Goal: Task Accomplishment & Management: Use online tool/utility

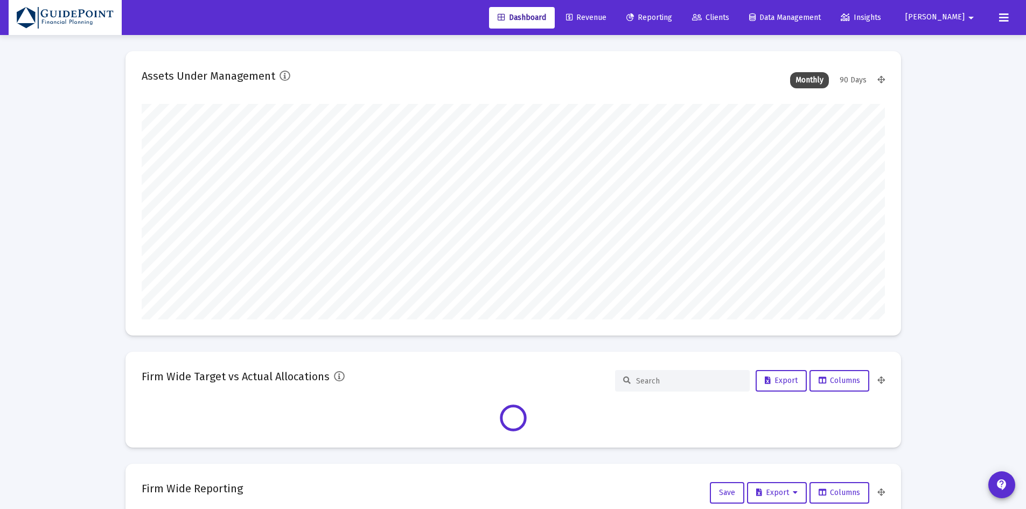
type input "[DATE]"
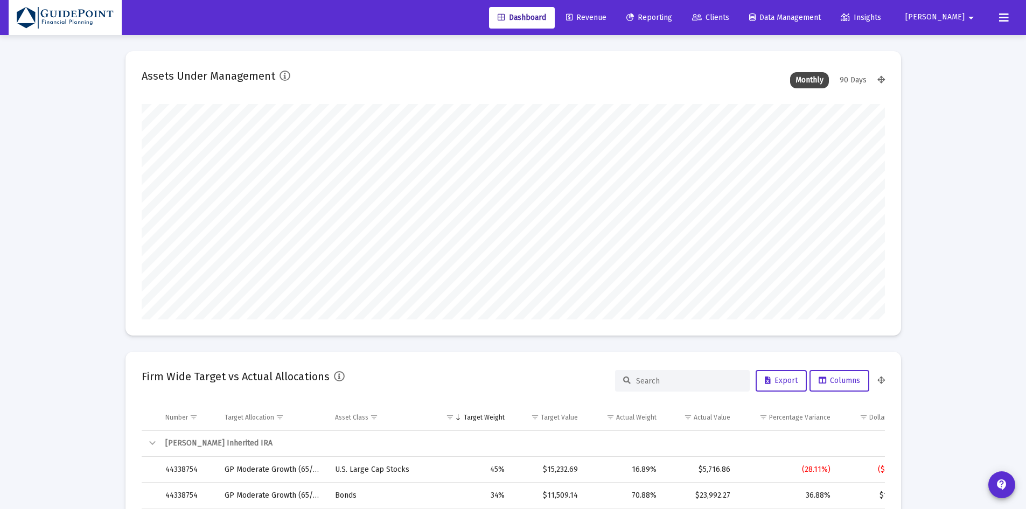
scroll to position [215, 347]
type input "[PERSON_NAME][EMAIL_ADDRESS][DOMAIN_NAME]"
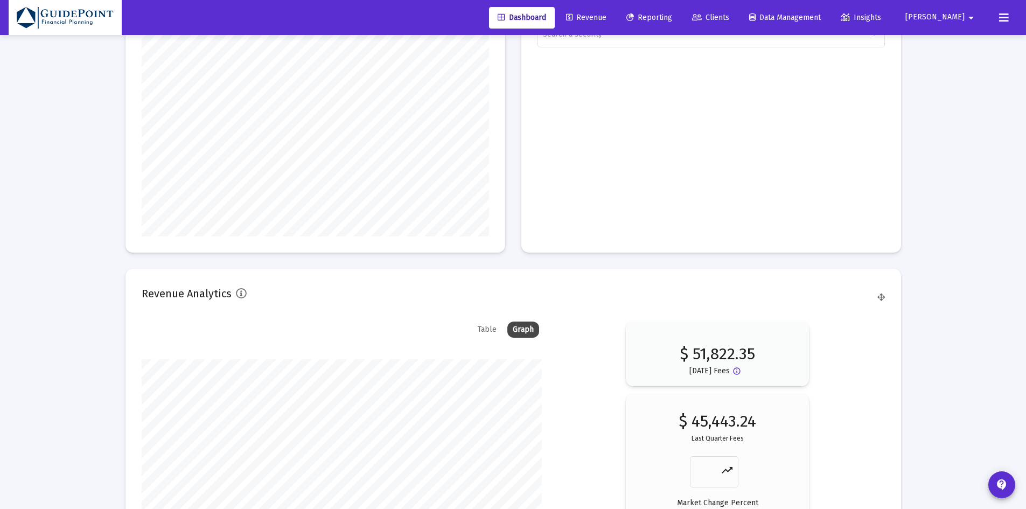
click at [729, 18] on span "Clients" at bounding box center [710, 17] width 37 height 9
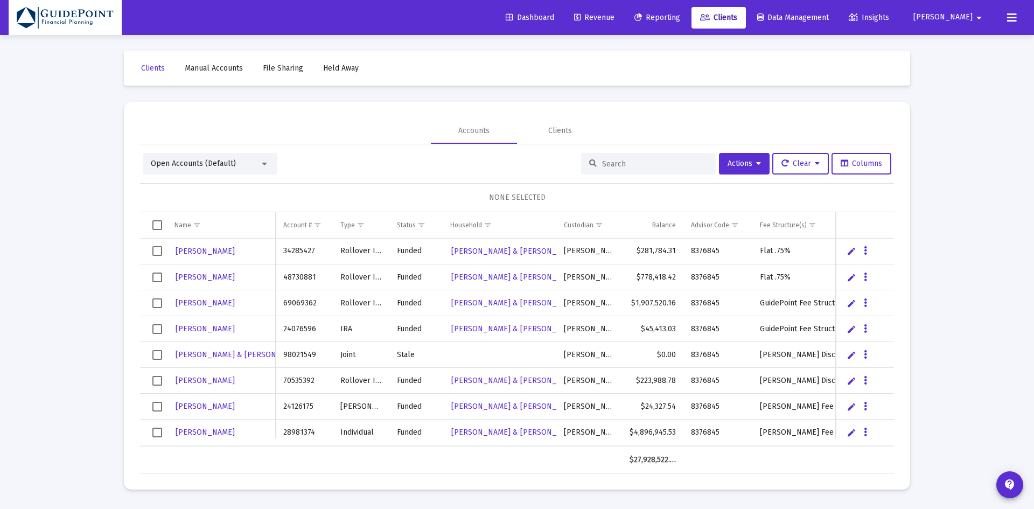
click at [237, 167] on div "Open Accounts (Default)" at bounding box center [205, 163] width 109 height 11
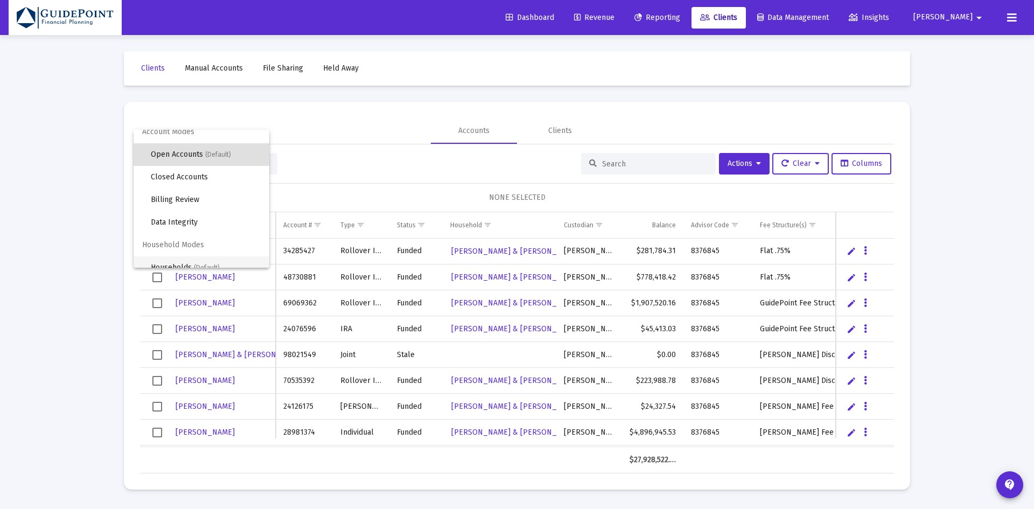
scroll to position [20, 0]
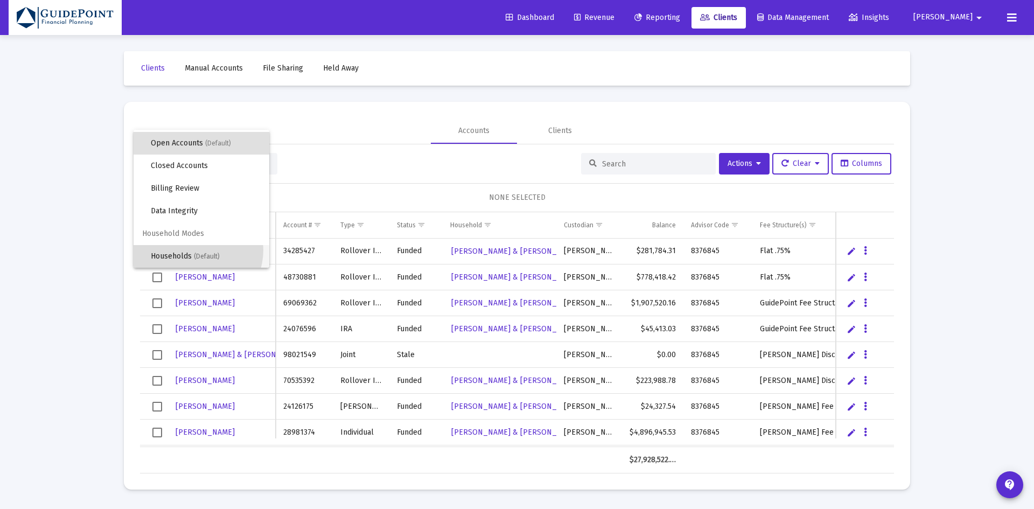
click at [194, 249] on span "Households (Default)" at bounding box center [206, 256] width 110 height 23
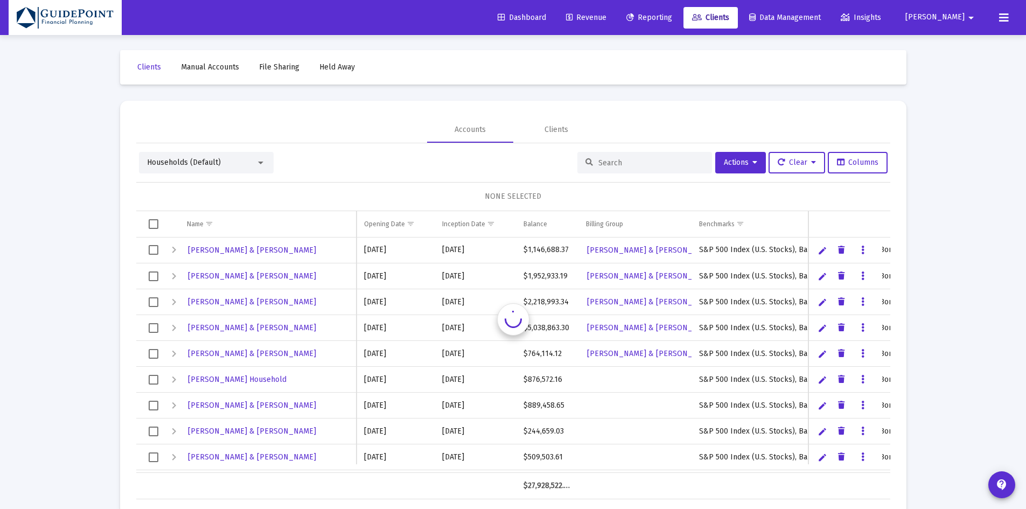
scroll to position [2, 0]
click at [651, 165] on input at bounding box center [651, 161] width 106 height 9
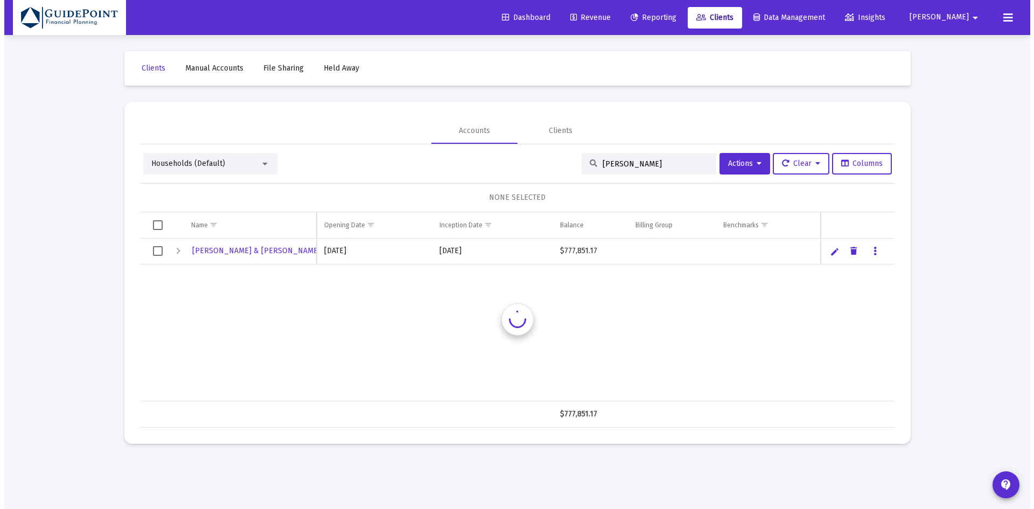
scroll to position [0, 0]
type input "[PERSON_NAME]"
click at [151, 251] on td "Data grid" at bounding box center [153, 252] width 27 height 26
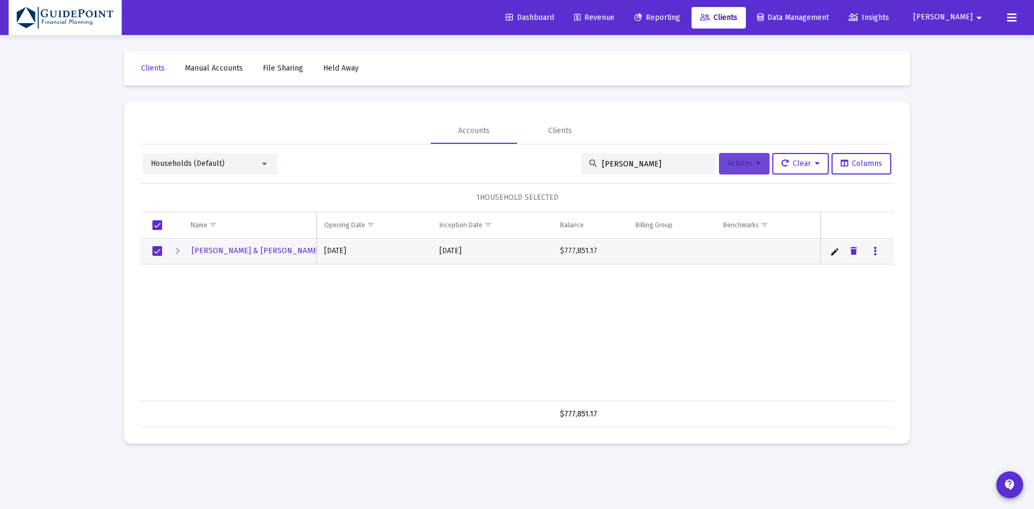
click at [753, 164] on span "Actions" at bounding box center [744, 163] width 33 height 9
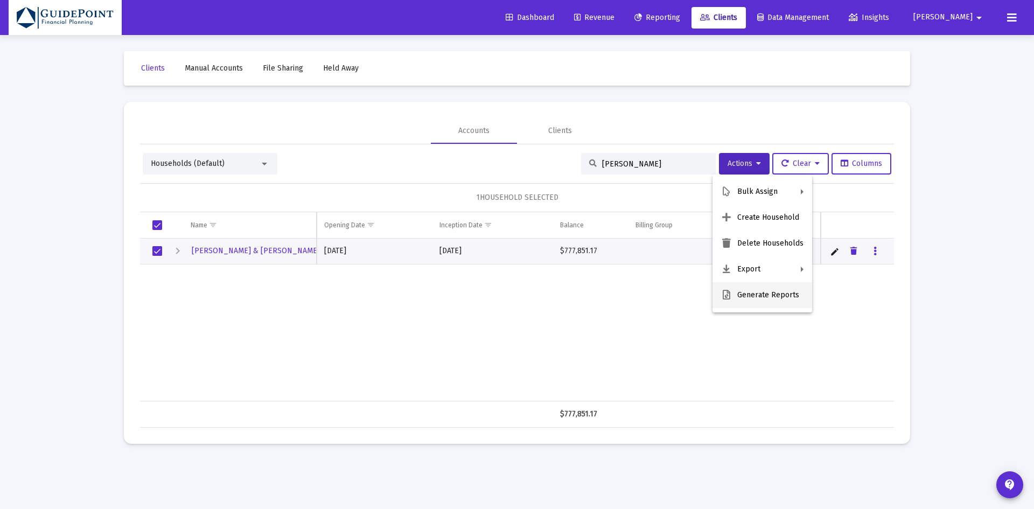
click at [765, 301] on button "Generate Reports" at bounding box center [763, 295] width 100 height 26
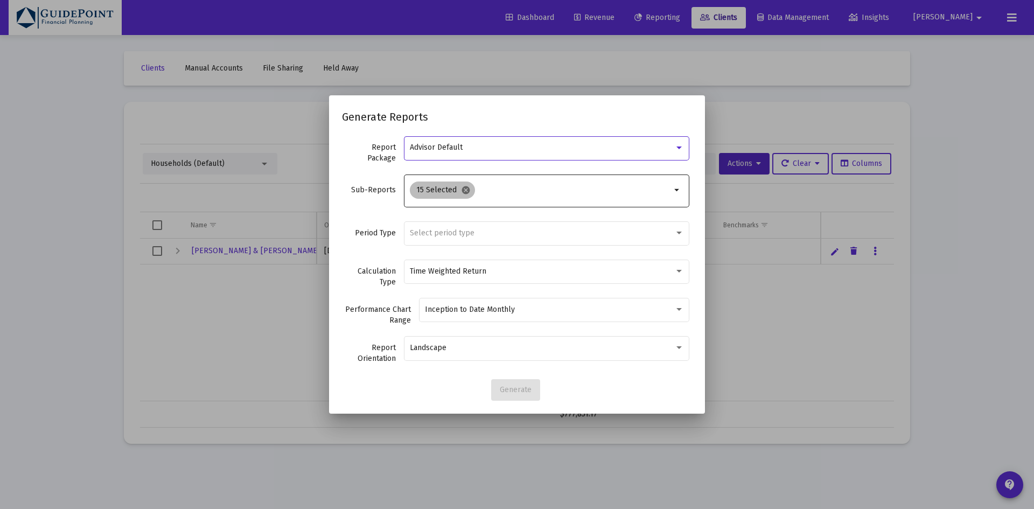
click at [464, 190] on mat-icon "cancel" at bounding box center [466, 190] width 10 height 10
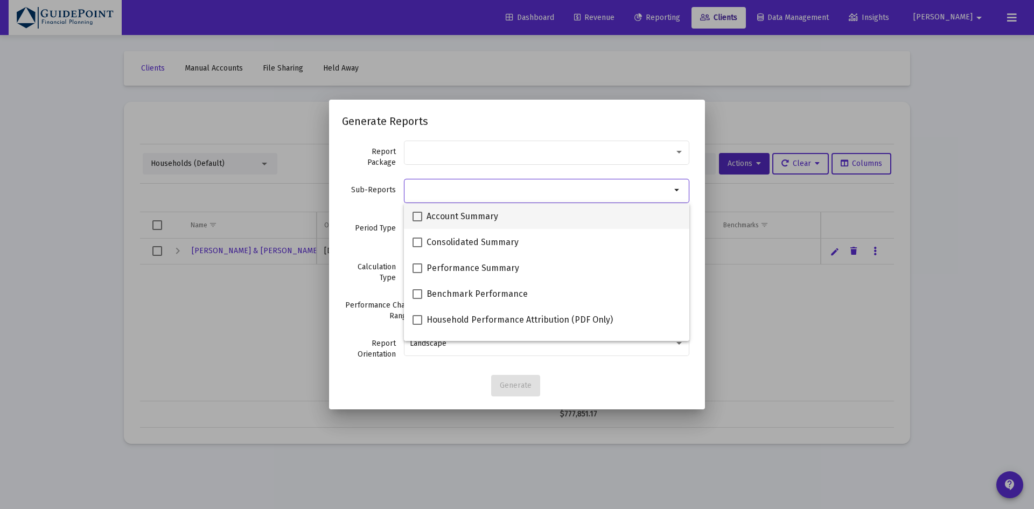
click at [479, 217] on span "Account Summary" at bounding box center [463, 216] width 72 height 13
click at [417, 221] on input "Account Summary" at bounding box center [417, 221] width 1 height 1
checkbox input "true"
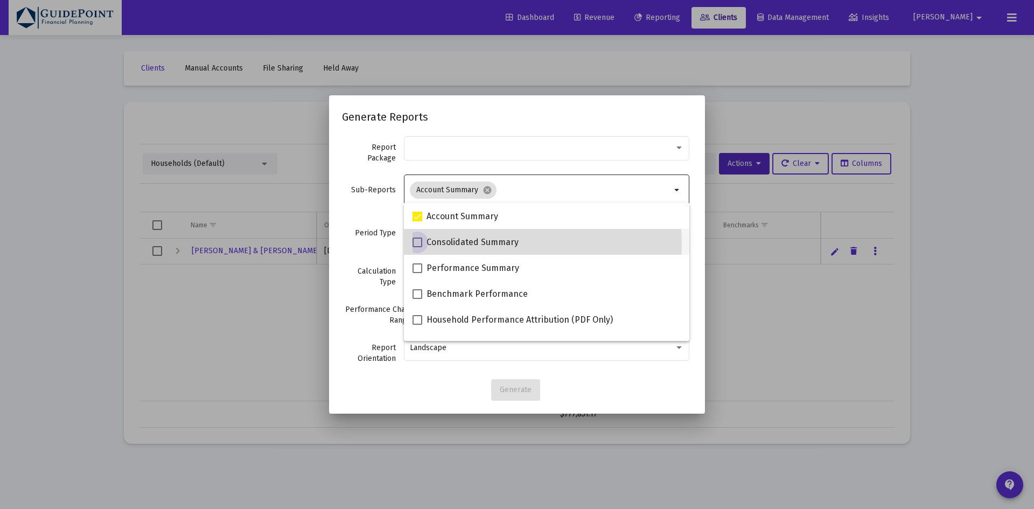
click at [468, 244] on span "Consolidated Summary" at bounding box center [473, 242] width 92 height 13
click at [417, 247] on input "Consolidated Summary" at bounding box center [417, 247] width 1 height 1
checkbox input "true"
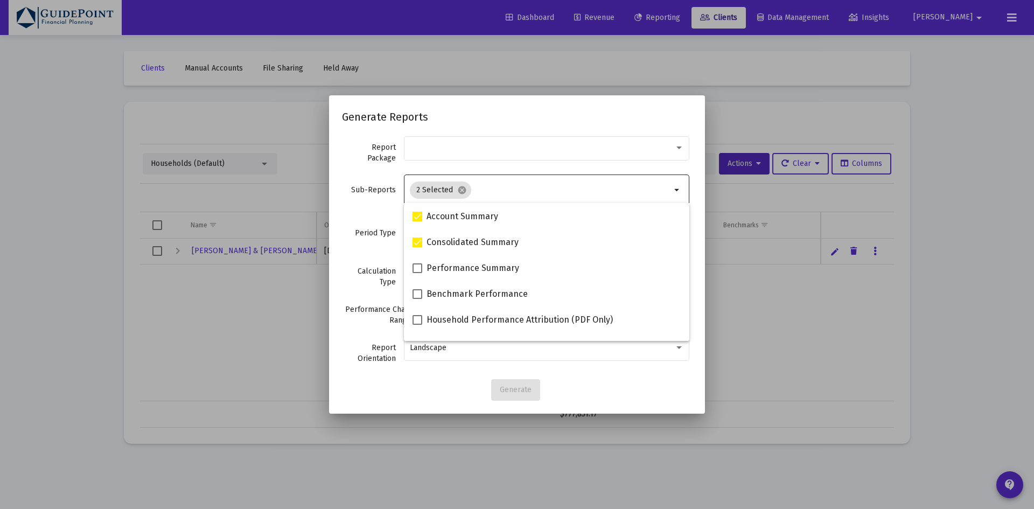
click at [385, 249] on div "Period Type Select period type" at bounding box center [517, 239] width 350 height 38
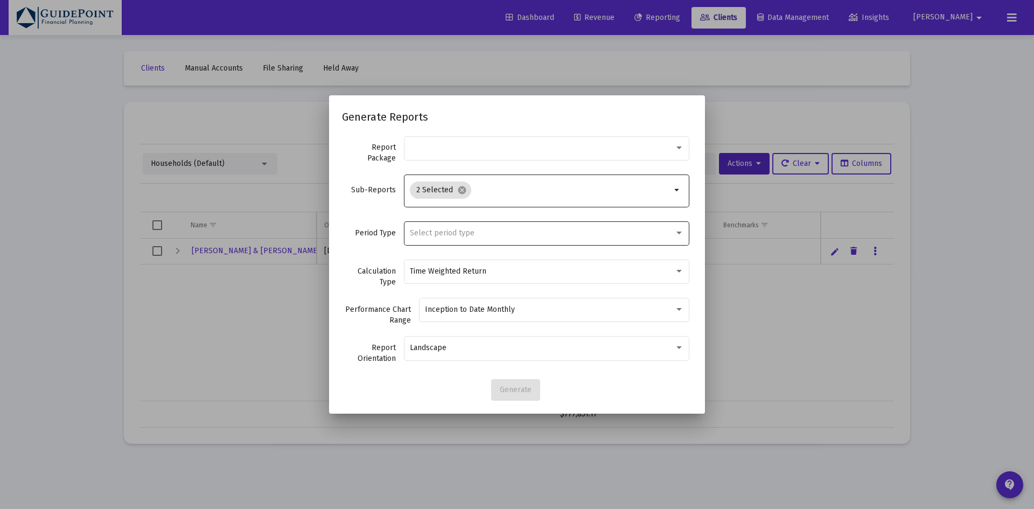
click at [416, 237] on span "Select period type" at bounding box center [442, 232] width 65 height 9
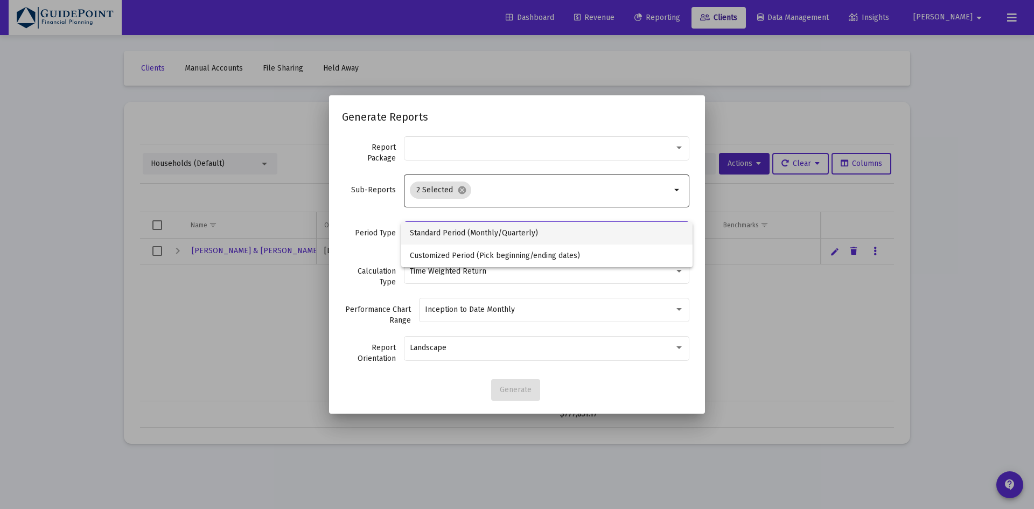
click at [427, 234] on span "Standard Period (Monthly/Quarterly)" at bounding box center [547, 233] width 274 height 23
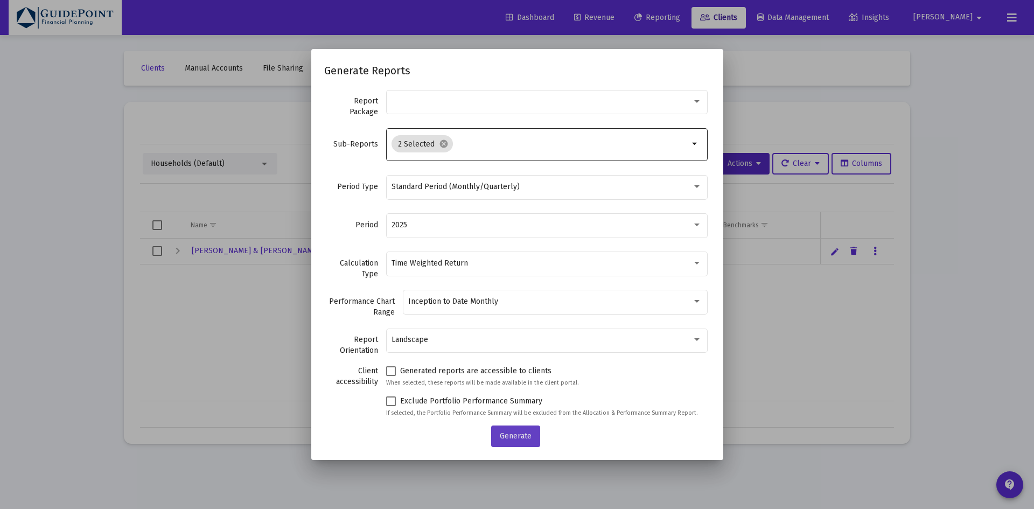
click at [513, 434] on span "Generate" at bounding box center [516, 435] width 32 height 9
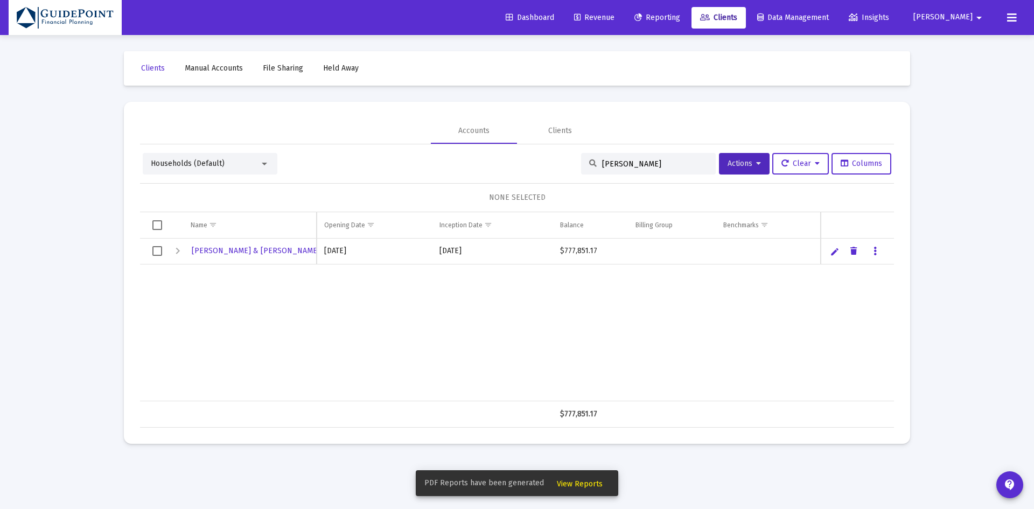
click at [573, 482] on span "View Reports" at bounding box center [580, 483] width 46 height 9
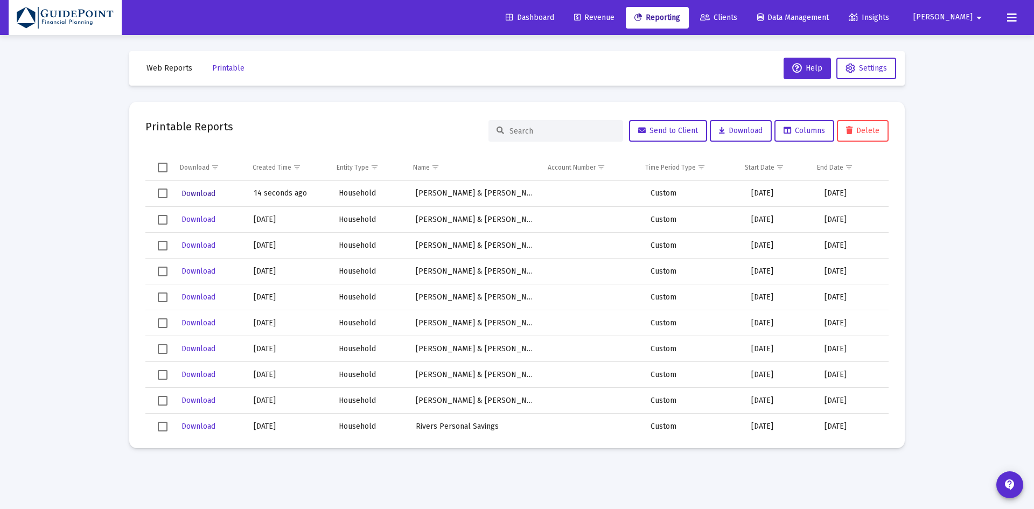
click at [208, 193] on span "Download" at bounding box center [199, 193] width 34 height 9
click at [746, 12] on link "Clients" at bounding box center [719, 18] width 54 height 22
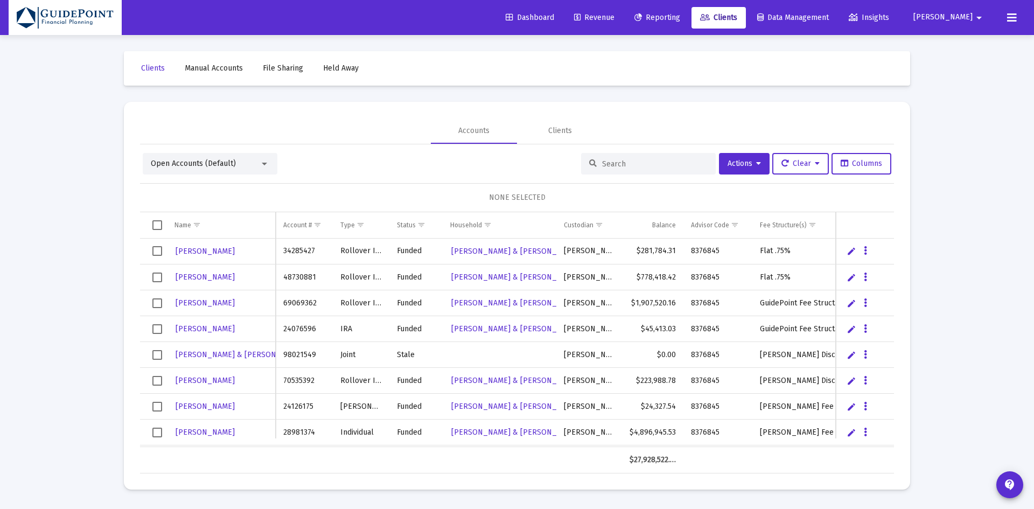
click at [630, 168] on input at bounding box center [655, 163] width 106 height 9
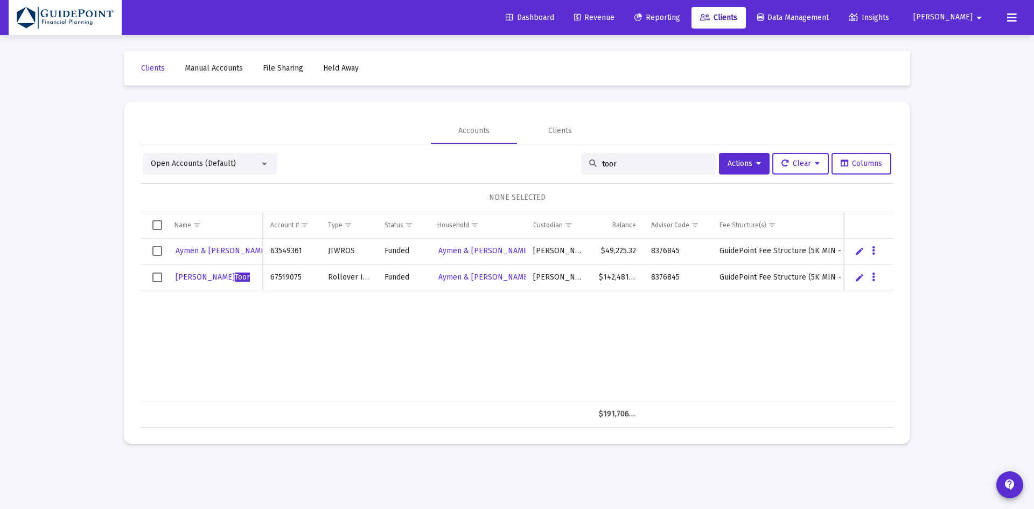
type input "toor"
click at [156, 250] on span "Select row" at bounding box center [157, 251] width 10 height 10
click at [155, 279] on span "Select row" at bounding box center [157, 278] width 10 height 10
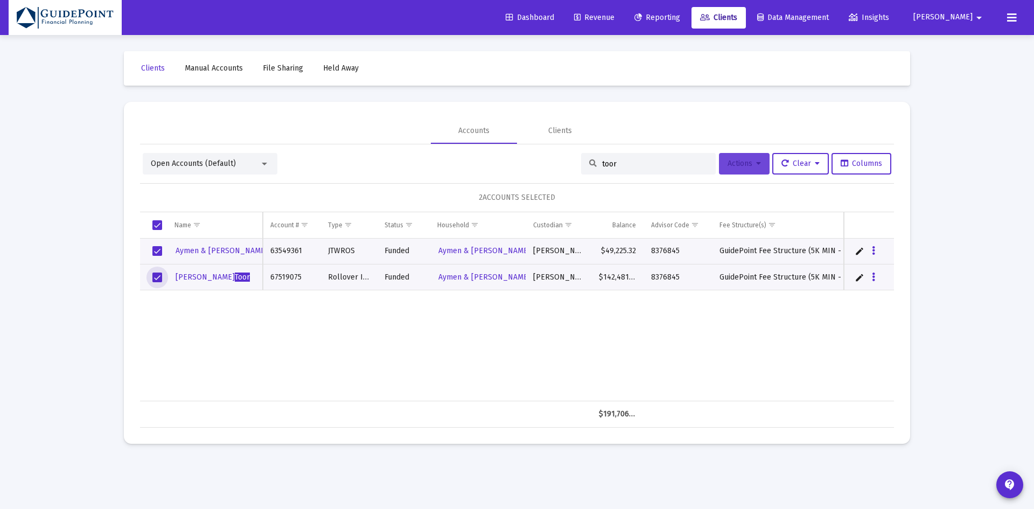
click at [756, 163] on icon at bounding box center [758, 164] width 5 height 8
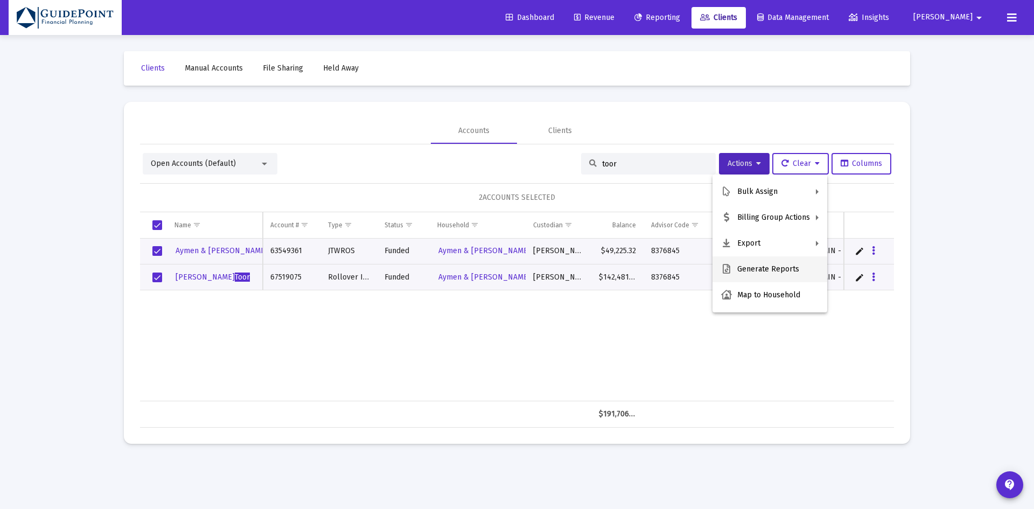
click at [746, 271] on button "Generate Reports" at bounding box center [770, 269] width 115 height 26
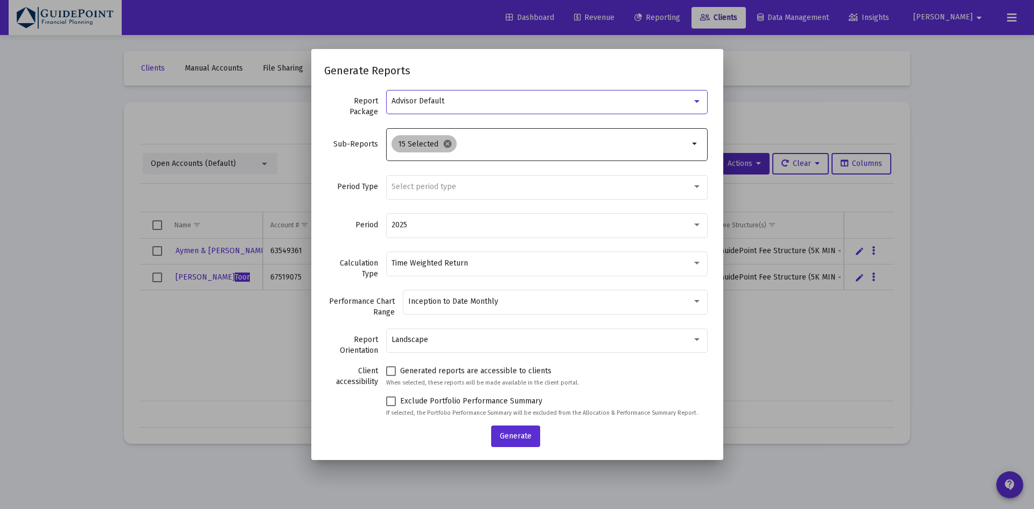
click at [448, 146] on mat-icon "cancel" at bounding box center [448, 144] width 10 height 10
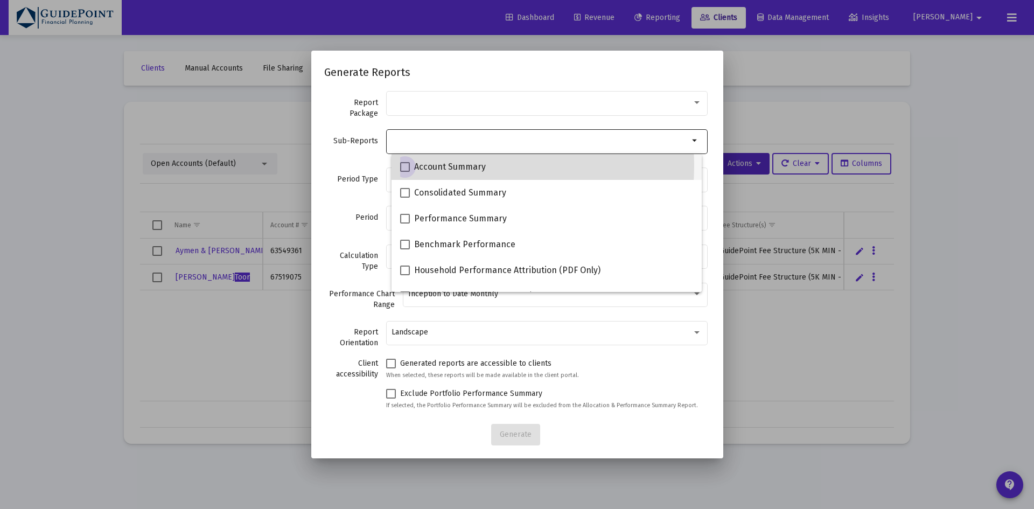
click at [445, 165] on span "Account Summary" at bounding box center [450, 166] width 72 height 13
click at [405, 172] on input "Account Summary" at bounding box center [404, 172] width 1 height 1
checkbox input "true"
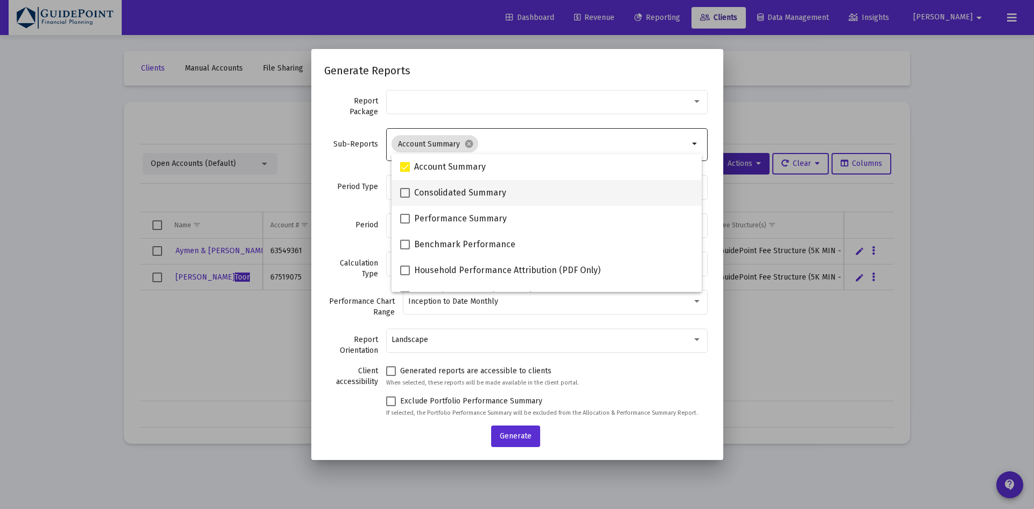
click at [438, 191] on span "Consolidated Summary" at bounding box center [460, 192] width 92 height 13
click at [405, 198] on input "Consolidated Summary" at bounding box center [404, 198] width 1 height 1
checkbox input "true"
click at [343, 194] on div "Period Type Select period type" at bounding box center [517, 192] width 386 height 38
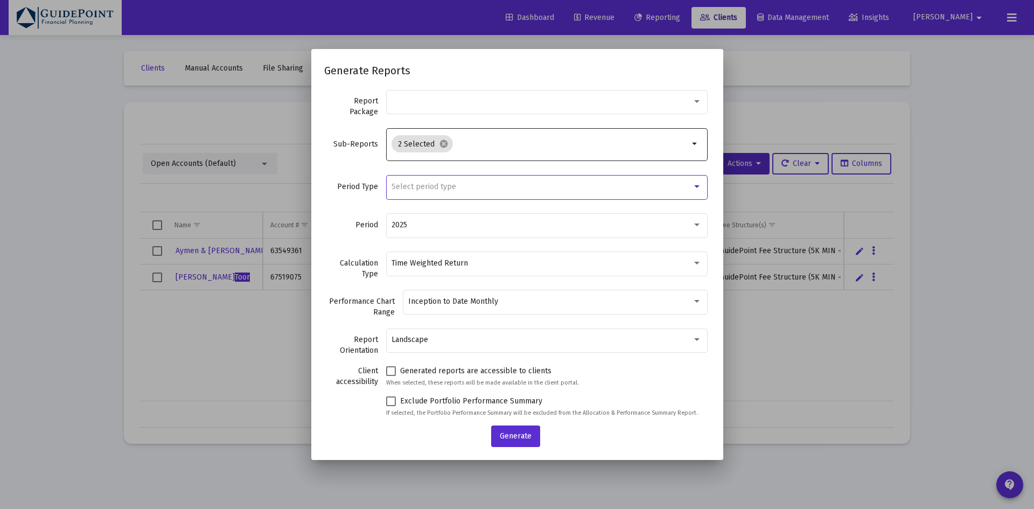
click at [420, 189] on span "Select period type" at bounding box center [424, 186] width 65 height 9
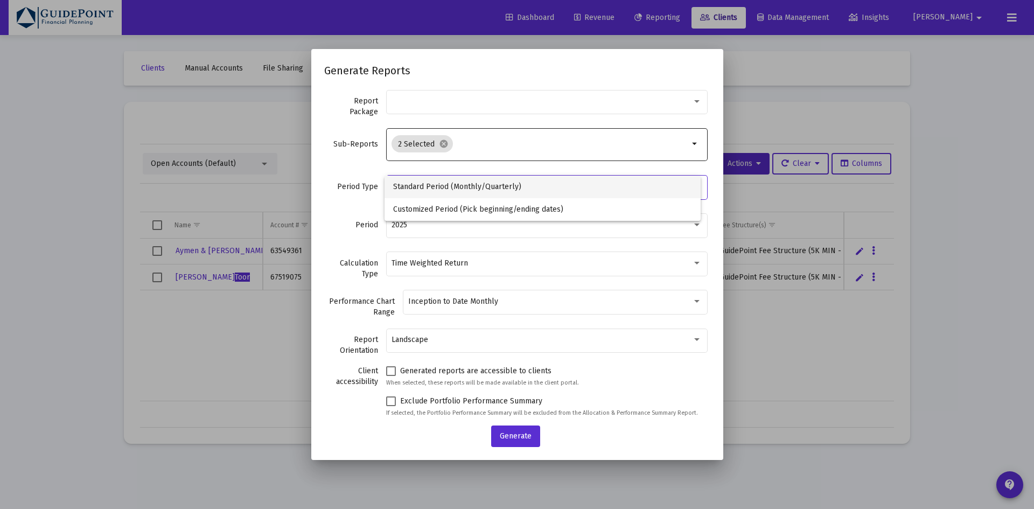
click at [420, 188] on span "Standard Period (Monthly/Quarterly)" at bounding box center [542, 187] width 299 height 23
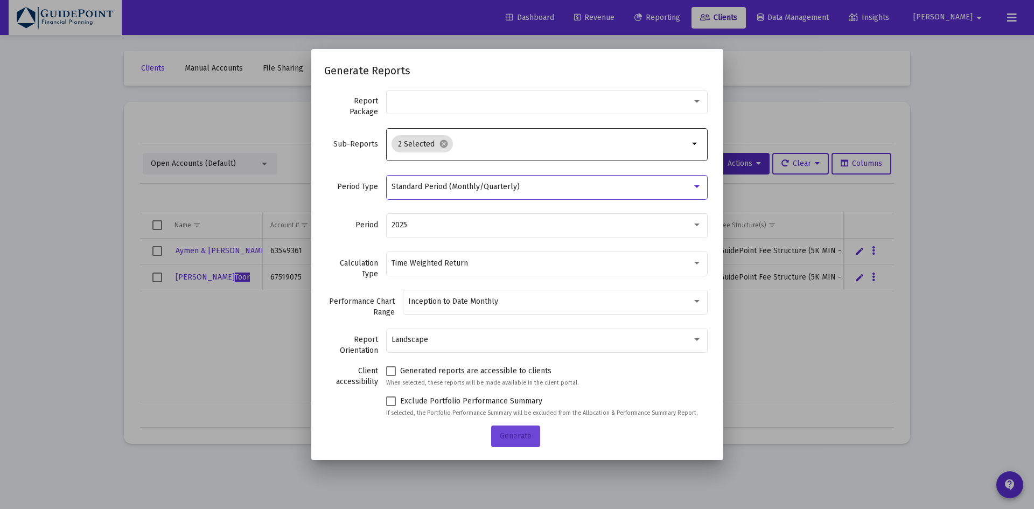
click at [505, 433] on span "Generate" at bounding box center [516, 435] width 32 height 9
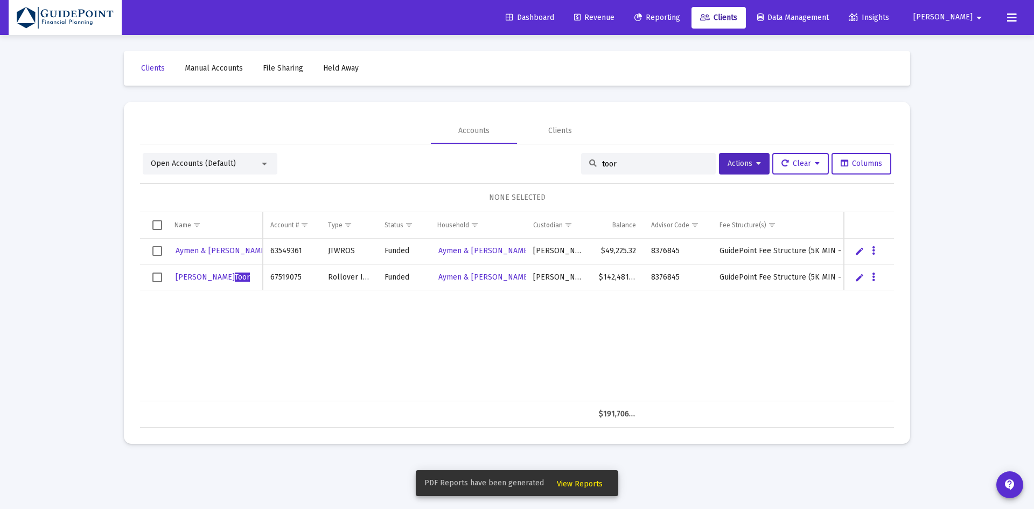
click at [593, 485] on span "View Reports" at bounding box center [580, 483] width 46 height 9
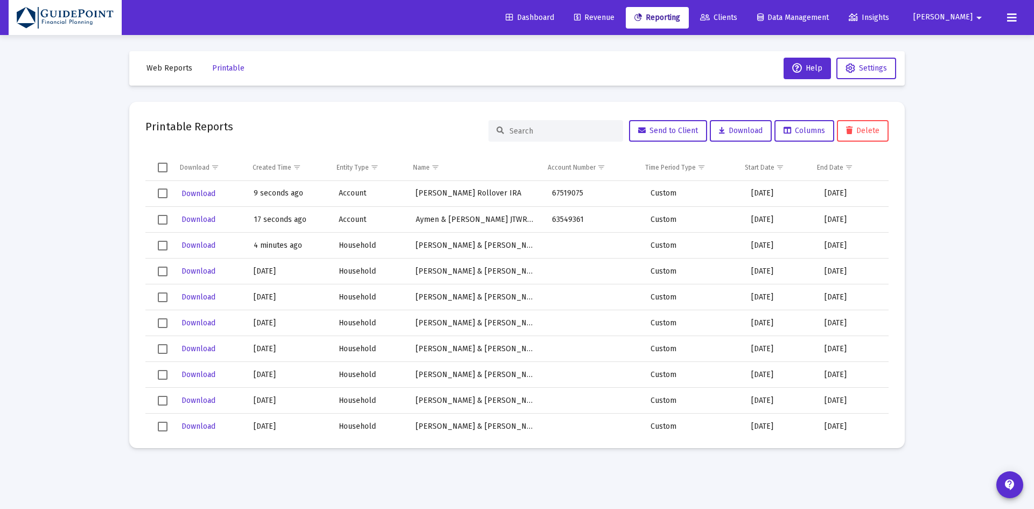
click at [159, 195] on span "Select row" at bounding box center [163, 194] width 10 height 10
click at [160, 219] on span "Select row" at bounding box center [163, 220] width 10 height 10
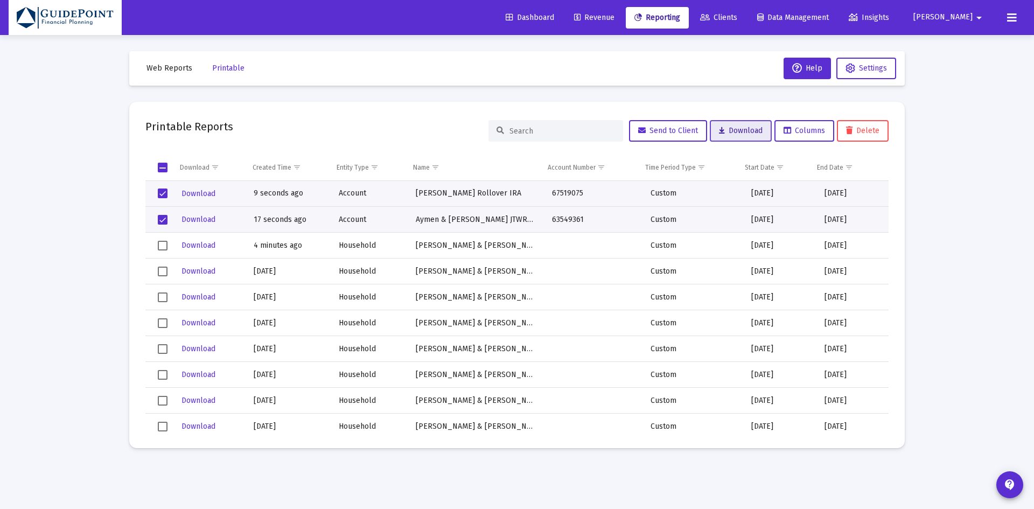
click at [731, 129] on span "Download" at bounding box center [741, 130] width 44 height 9
